Goal: Communication & Community: Ask a question

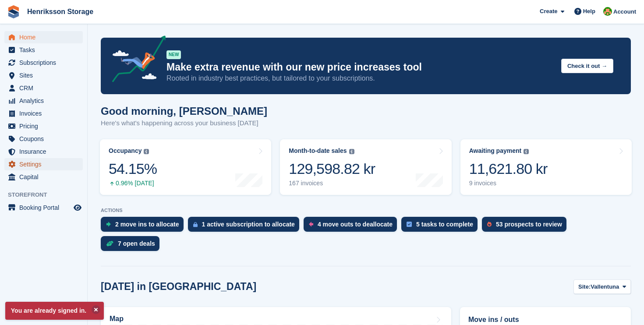
click at [28, 167] on span "Settings" at bounding box center [45, 164] width 53 height 12
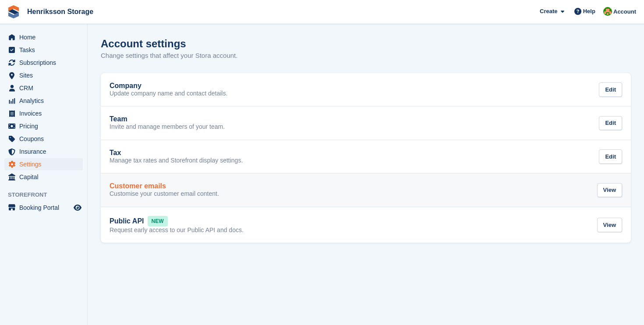
click at [131, 188] on h2 "Customer emails" at bounding box center [138, 186] width 57 height 8
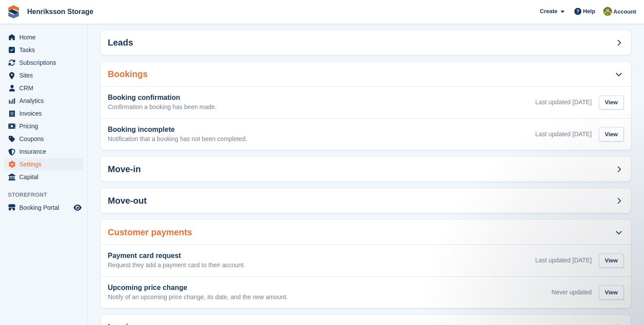
scroll to position [136, 0]
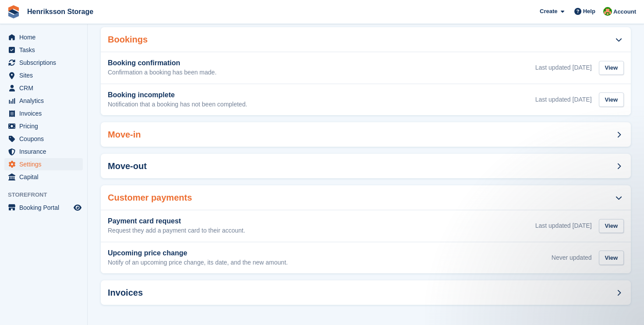
click at [135, 136] on h2 "Move-in" at bounding box center [124, 135] width 33 height 10
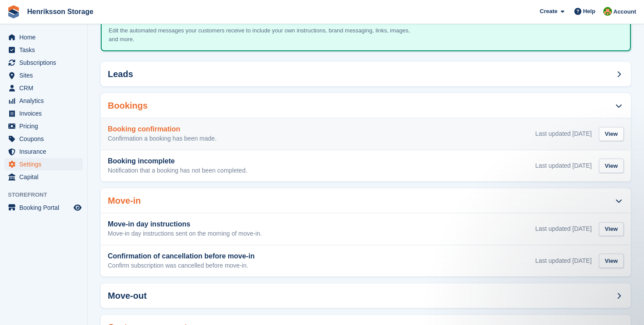
scroll to position [0, 0]
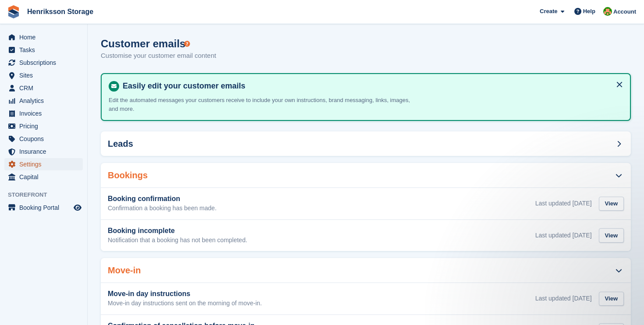
click at [35, 163] on span "Settings" at bounding box center [45, 164] width 53 height 12
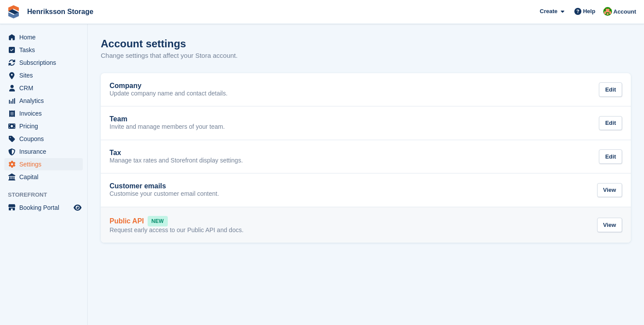
click at [121, 224] on h2 "Public API" at bounding box center [127, 221] width 35 height 8
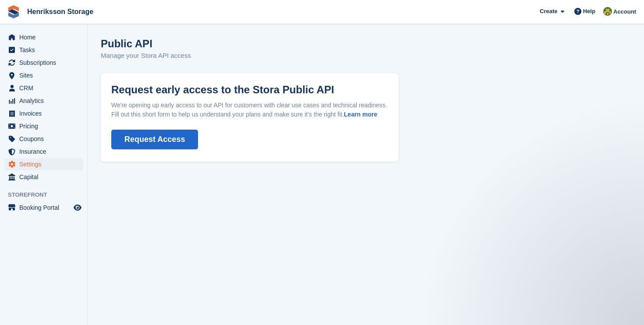
click at [150, 148] on button "Request Access" at bounding box center [154, 140] width 87 height 20
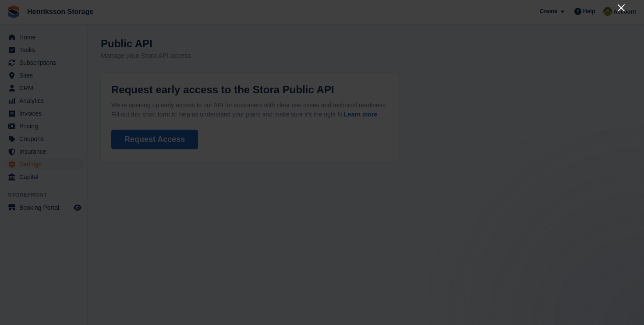
click at [620, 9] on icon "Close" at bounding box center [621, 7] width 7 height 7
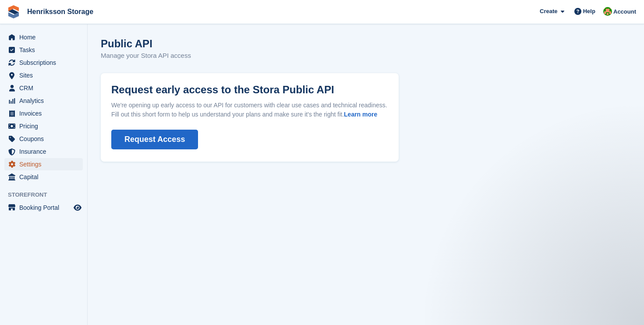
click at [37, 167] on span "Settings" at bounding box center [45, 164] width 53 height 12
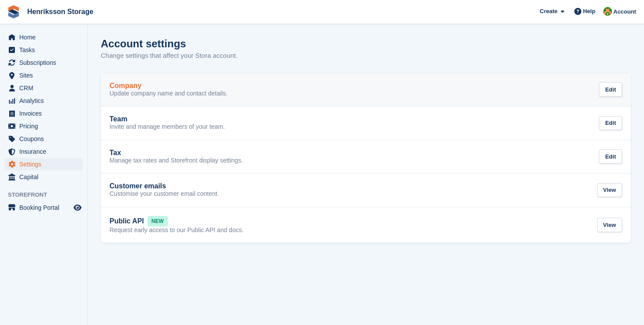
click at [143, 91] on p "Update company name and contact details." at bounding box center [169, 94] width 118 height 8
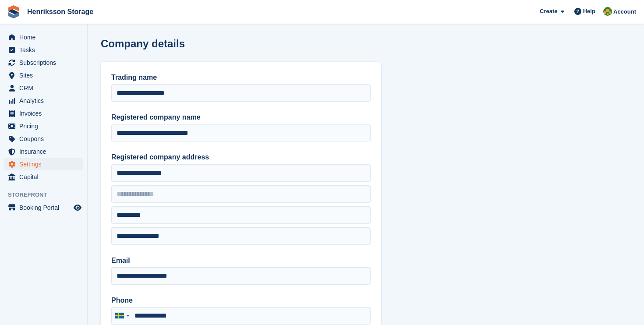
type input "**********"
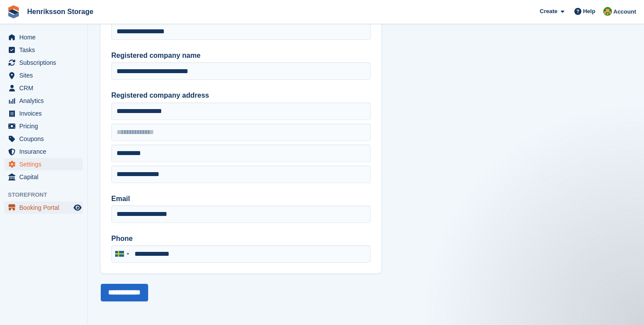
click at [25, 210] on span "Booking Portal" at bounding box center [45, 208] width 53 height 12
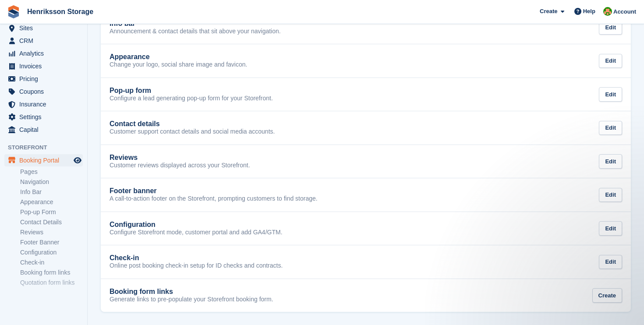
scroll to position [62, 0]
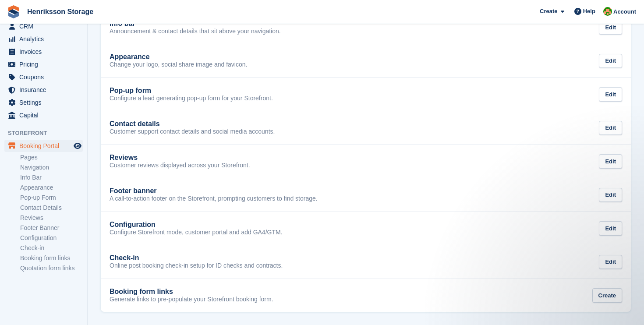
click at [34, 284] on aside "Home Tasks Subscriptions Subscriptions Subscriptions Price increases NEW Price …" at bounding box center [43, 164] width 87 height 281
click at [581, 15] on span at bounding box center [578, 11] width 11 height 11
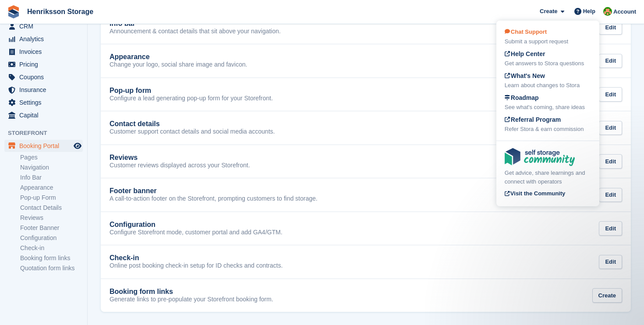
click at [538, 36] on div "Chat Support Submit a support request" at bounding box center [548, 37] width 86 height 18
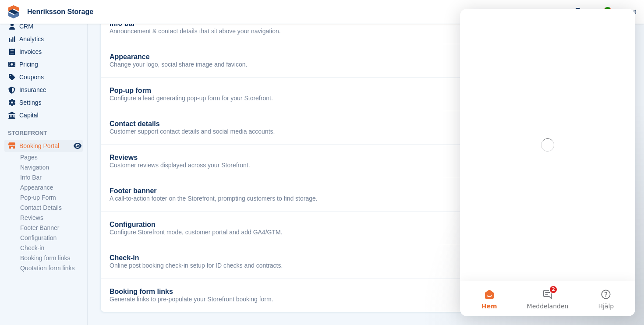
scroll to position [0, 0]
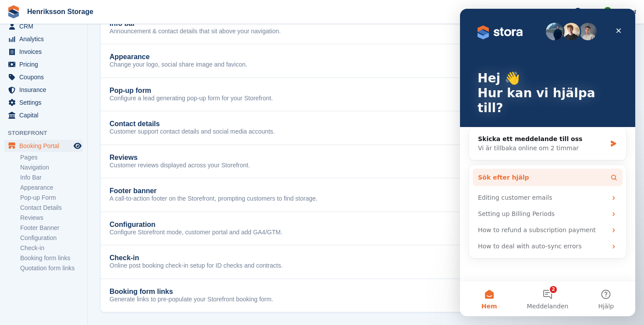
click at [488, 173] on span "Sök efter hjälp" at bounding box center [503, 177] width 51 height 9
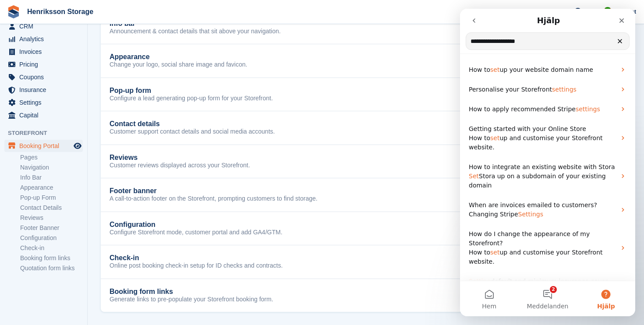
type input "**********"
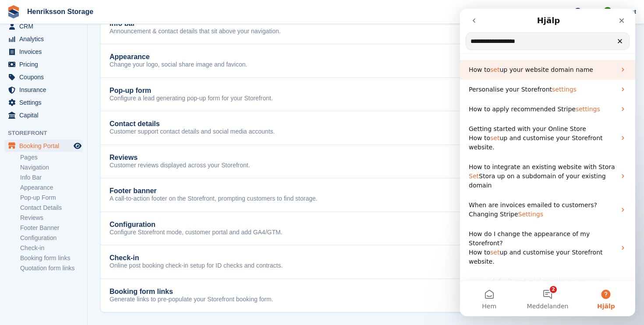
click at [515, 70] on span "up your website domain name" at bounding box center [546, 69] width 93 height 7
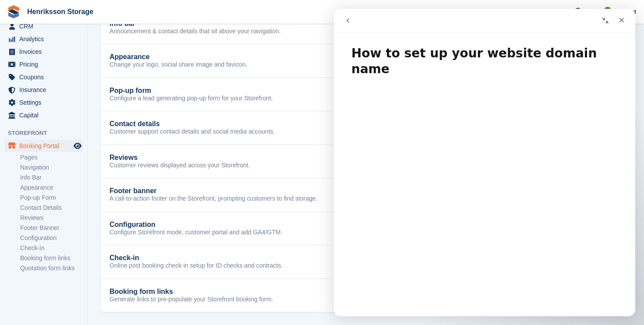
click at [349, 18] on icon "go back" at bounding box center [348, 20] width 7 height 7
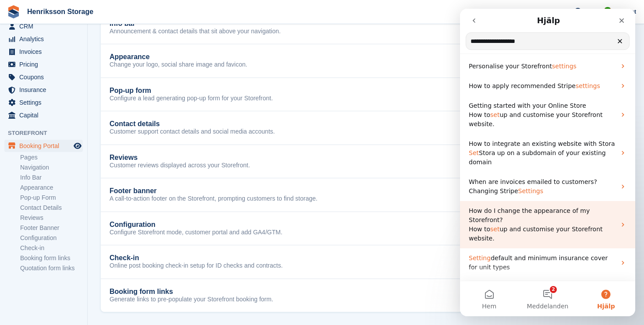
scroll to position [96, 0]
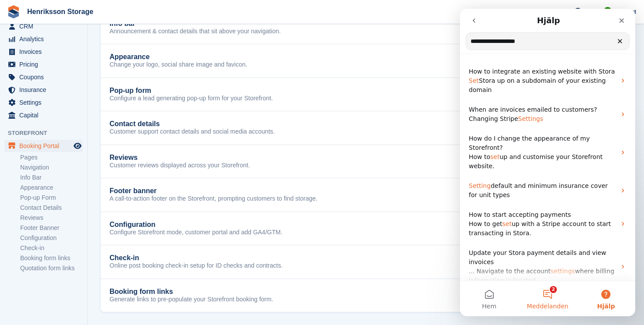
click at [547, 298] on button "2 Meddelanden" at bounding box center [548, 298] width 58 height 35
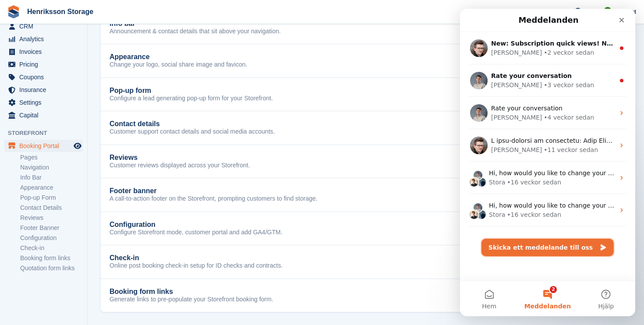
click at [531, 245] on button "Skicka ett meddelande till oss" at bounding box center [548, 248] width 132 height 18
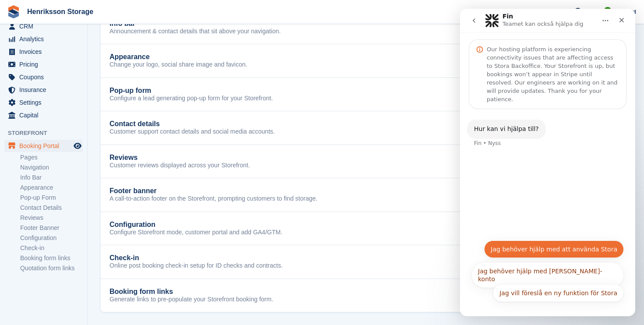
click at [521, 252] on button "Jag behöver hjälp med att använda Stora" at bounding box center [554, 250] width 140 height 18
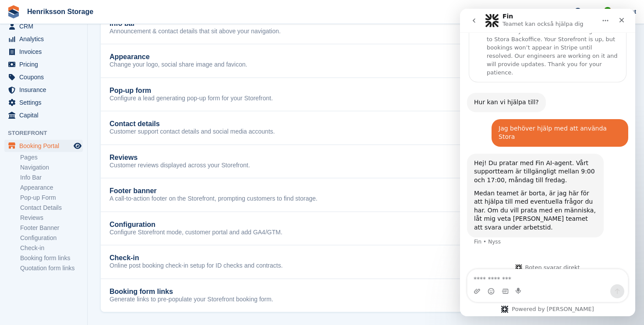
scroll to position [29, 0]
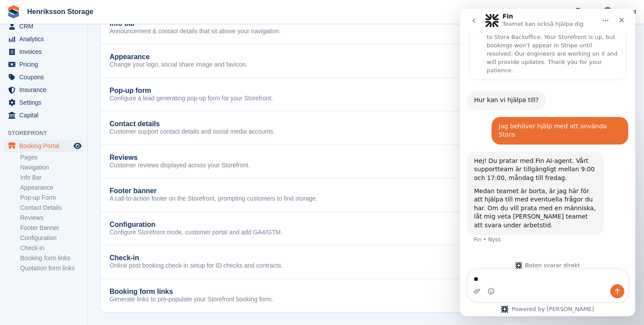
type textarea "*"
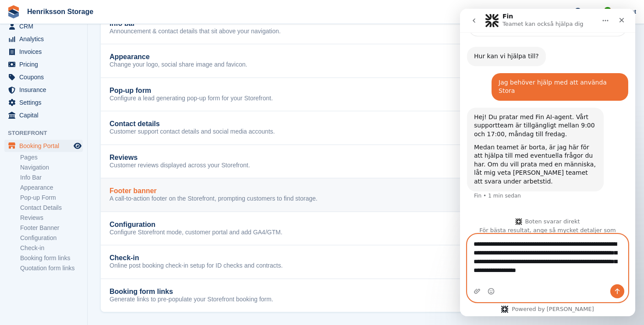
scroll to position [82, 0]
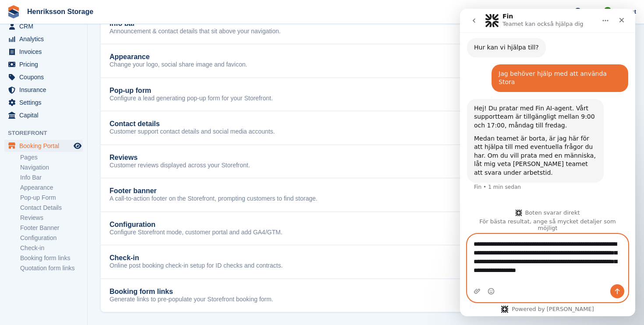
paste textarea "**********"
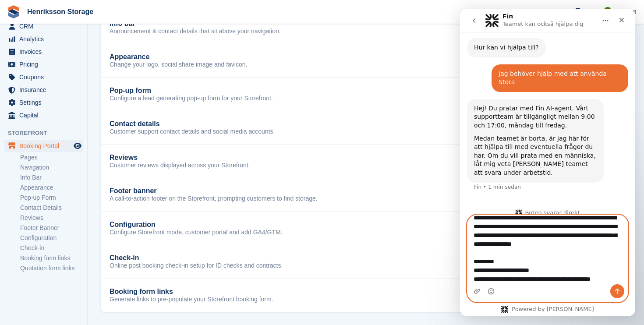
scroll to position [83, 0]
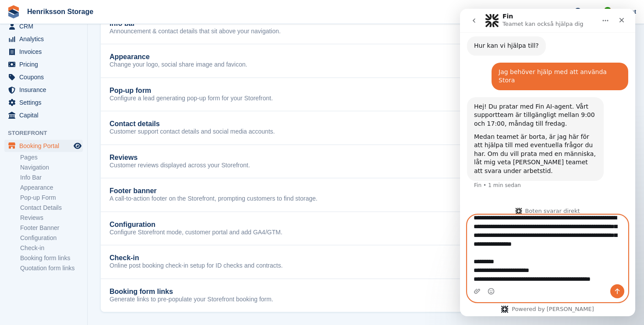
type textarea "**********"
click at [618, 290] on icon "Skriv ett meddelande…" at bounding box center [617, 291] width 7 height 7
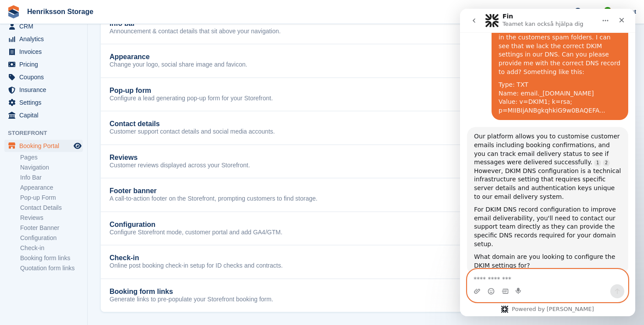
scroll to position [259, 0]
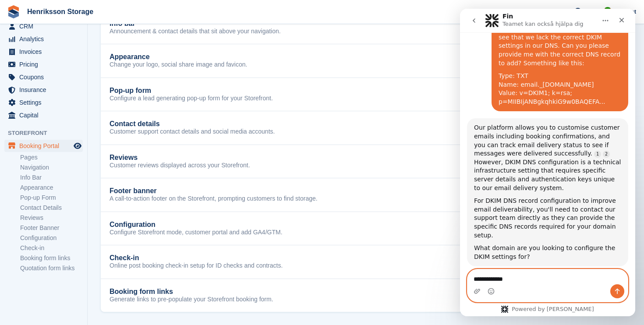
type textarea "**********"
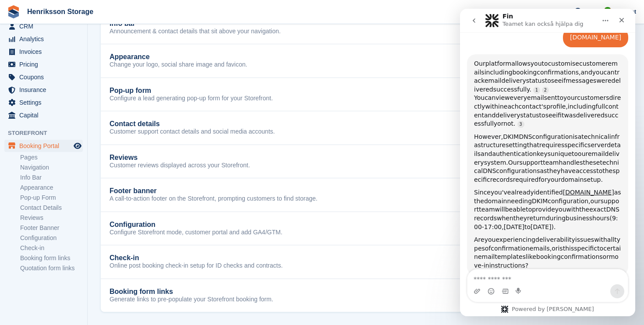
scroll to position [505, 0]
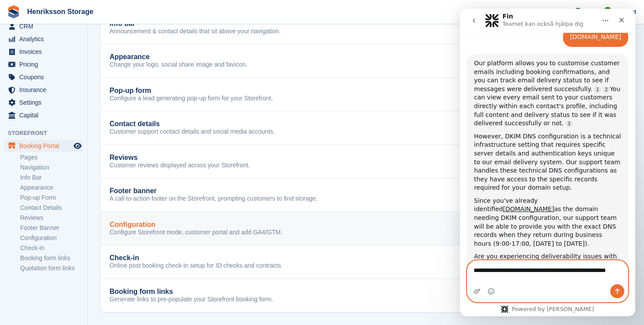
type textarea "**********"
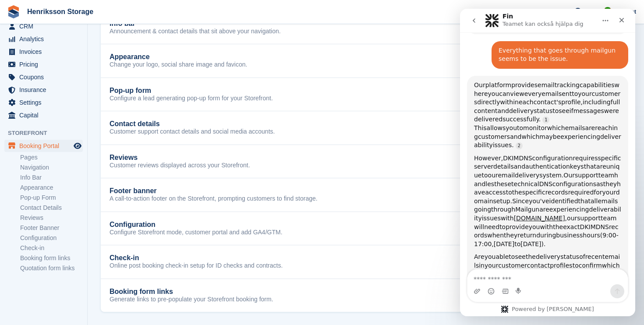
scroll to position [771, 0]
